Goal: Find specific page/section: Find specific page/section

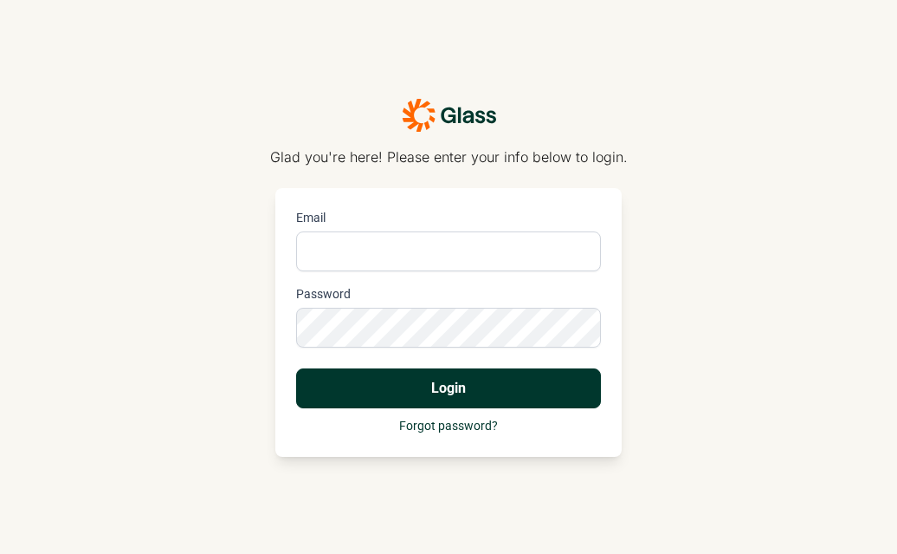
click at [407, 254] on input "Email" at bounding box center [448, 251] width 305 height 40
type input "[PERSON_NAME][EMAIL_ADDRESS][DOMAIN_NAME]"
click at [508, 392] on button "Login" at bounding box center [448, 388] width 305 height 40
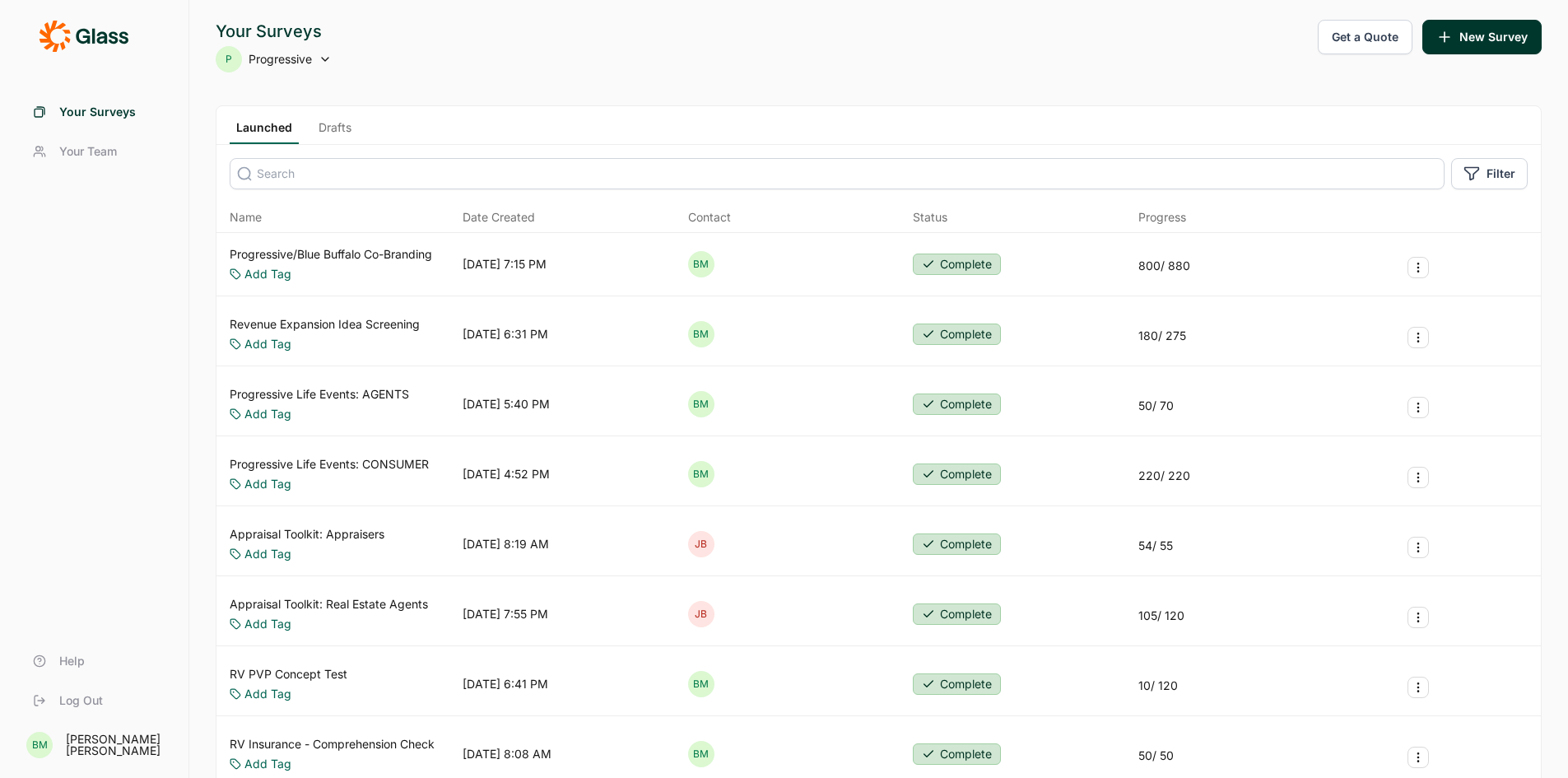
click at [70, 149] on span "Your Team" at bounding box center [87, 151] width 58 height 16
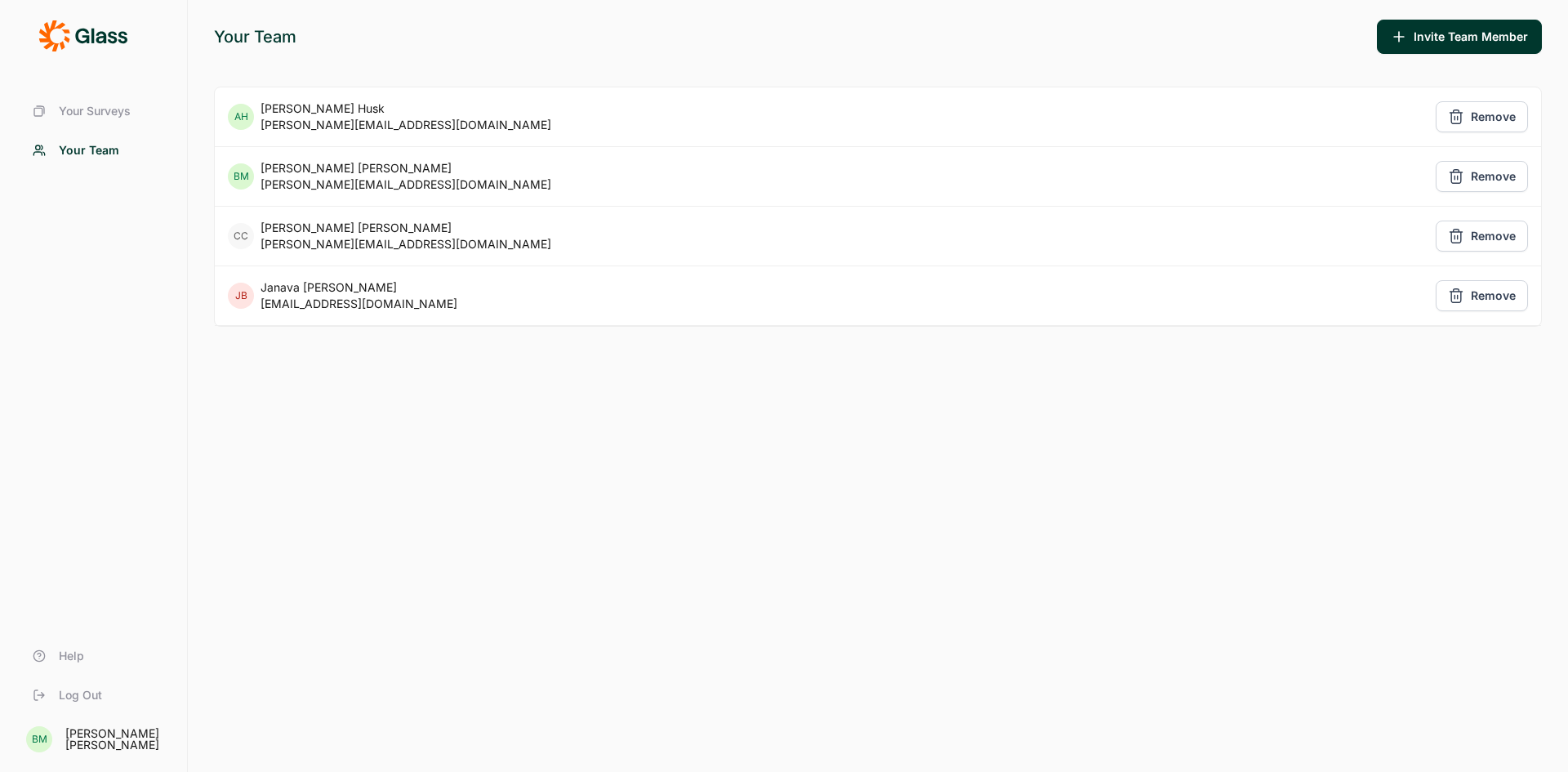
click at [315, 299] on div "[EMAIL_ADDRESS][DOMAIN_NAME]" at bounding box center [358, 304] width 197 height 16
click at [91, 108] on span "Your Surveys" at bounding box center [94, 110] width 72 height 16
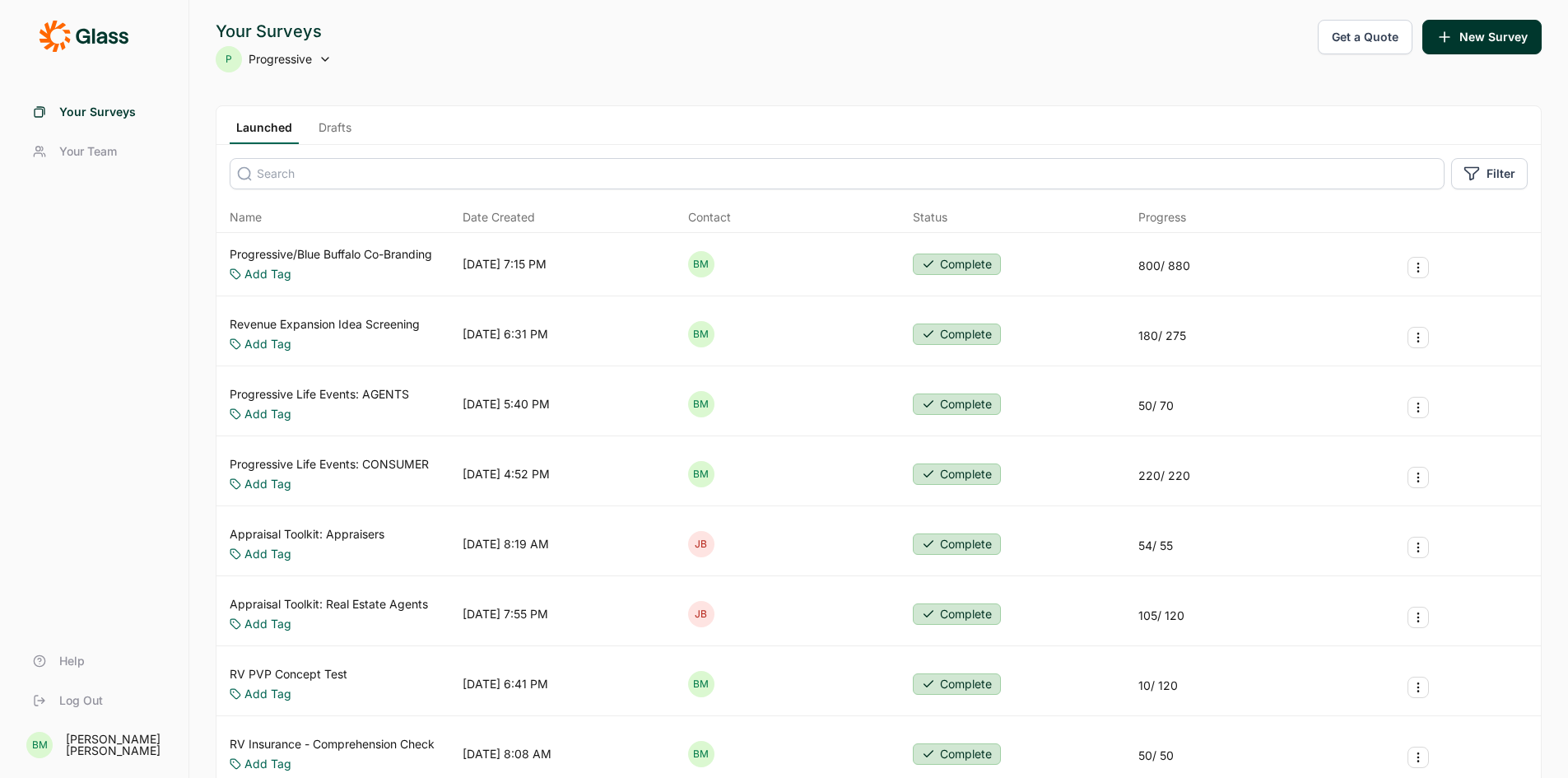
click at [323, 60] on icon at bounding box center [325, 59] width 13 height 13
click at [300, 173] on li "Progressive Upstream" at bounding box center [347, 178] width 263 height 36
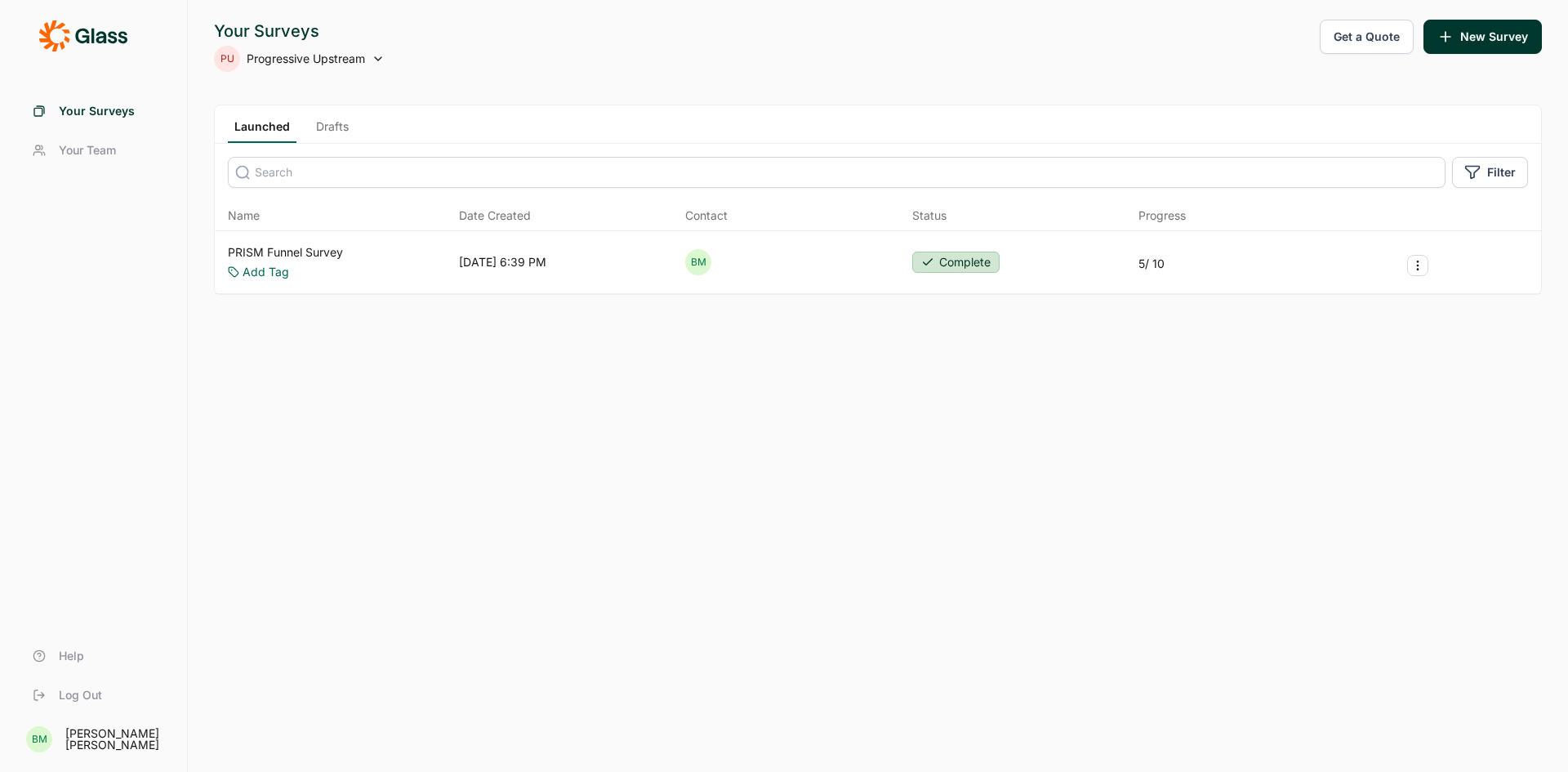
click at [378, 60] on icon at bounding box center [378, 58] width 13 height 13
click at [278, 144] on li "Progressive" at bounding box center [344, 140] width 261 height 36
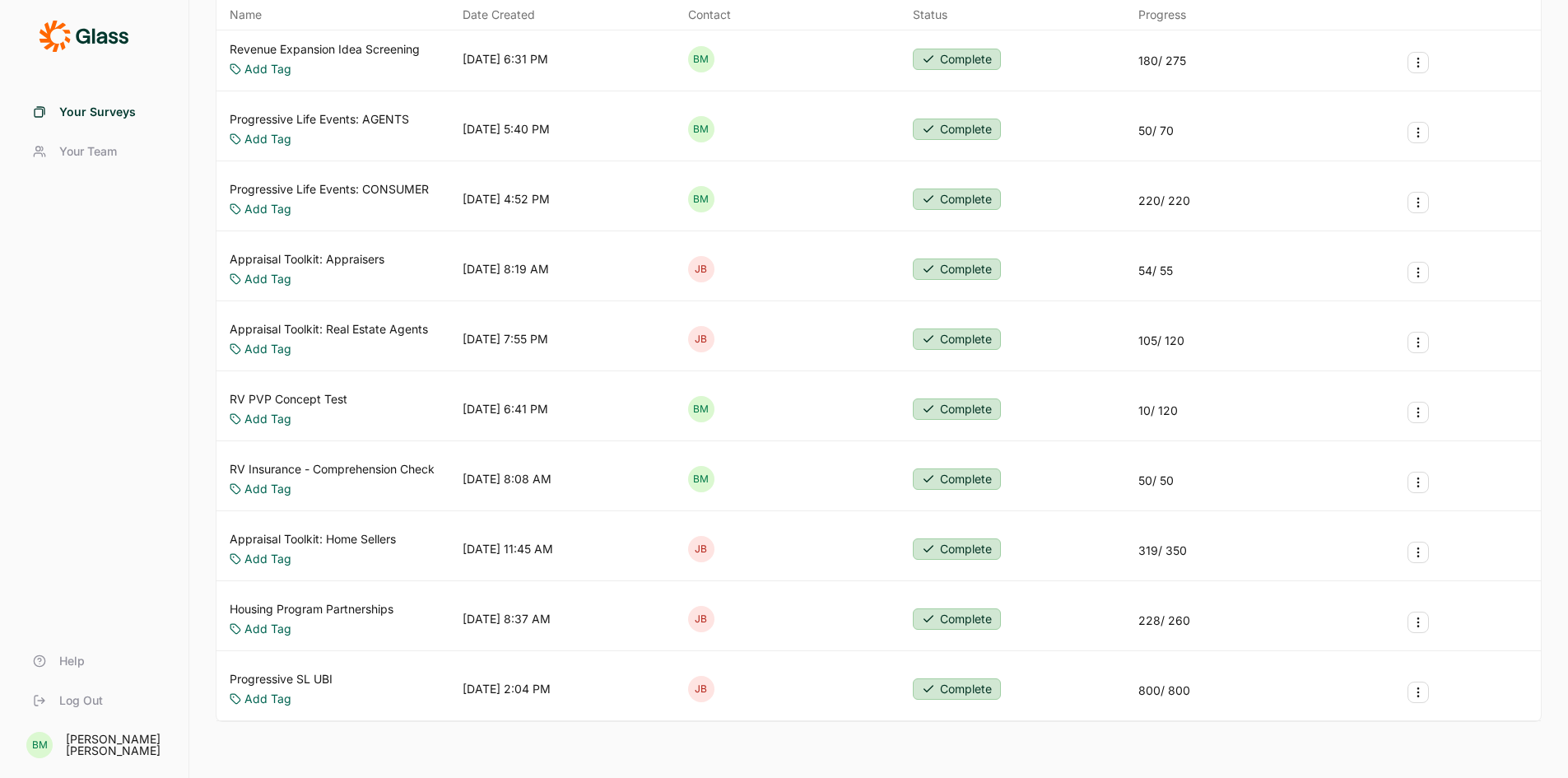
scroll to position [331, 0]
